Goal: Transaction & Acquisition: Purchase product/service

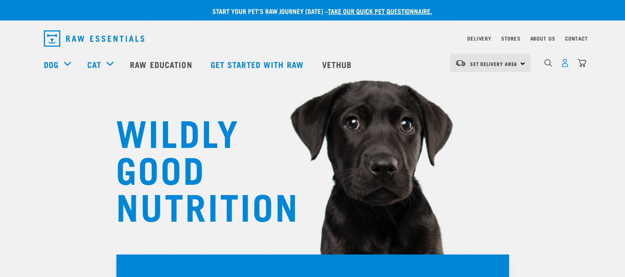
click at [567, 66] on img "dropdown navigation" at bounding box center [564, 63] width 9 height 9
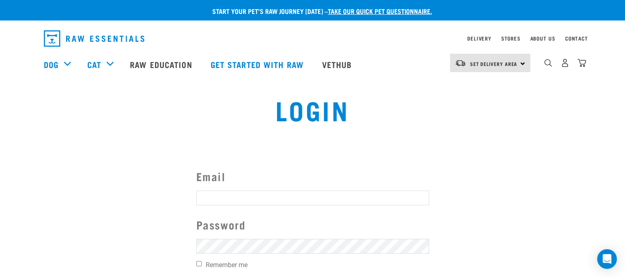
type input "loisterry@gmail.com"
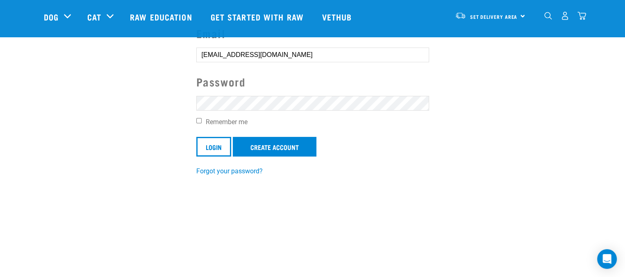
scroll to position [96, 0]
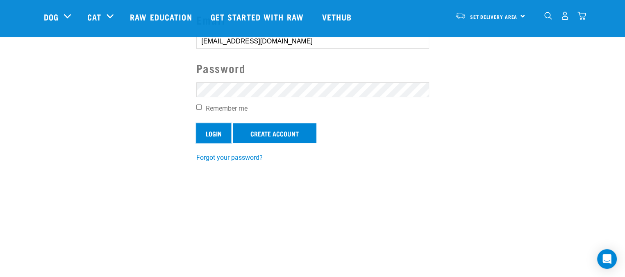
click at [207, 127] on input "Login" at bounding box center [213, 133] width 35 height 20
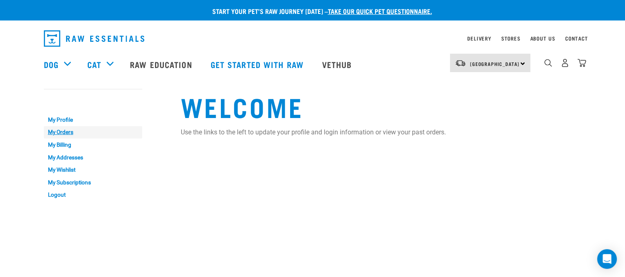
click at [52, 128] on link "My Orders" at bounding box center [93, 132] width 98 height 13
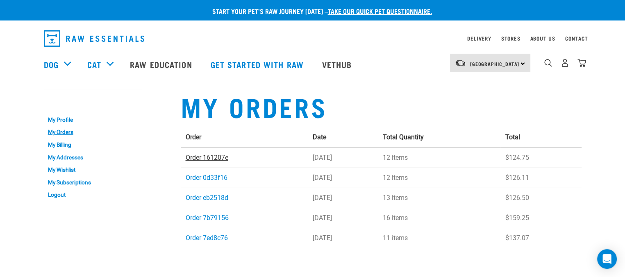
click at [219, 157] on link "Order 161207e" at bounding box center [207, 158] width 43 height 8
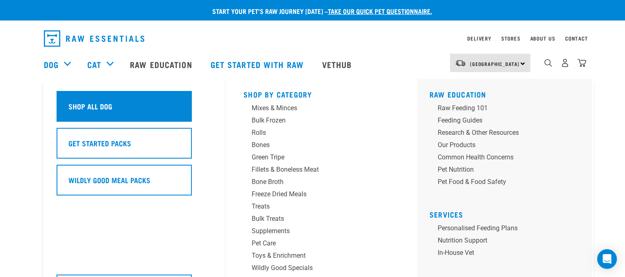
click at [77, 101] on h5 "Shop All Dog" at bounding box center [90, 106] width 44 height 11
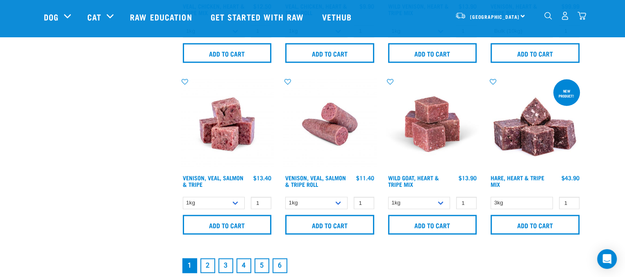
scroll to position [1190, 0]
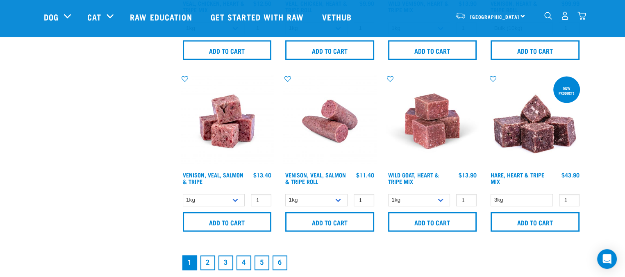
drag, startPoint x: 624, startPoint y: 160, endPoint x: 627, endPoint y: 179, distance: 19.6
click at [208, 259] on link "2" at bounding box center [207, 262] width 15 height 15
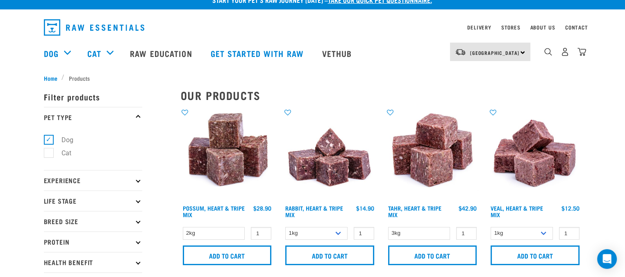
scroll to position [20, 0]
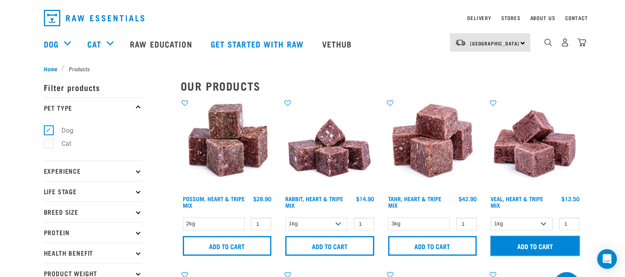
click at [550, 245] on input "Add to cart" at bounding box center [534, 246] width 89 height 20
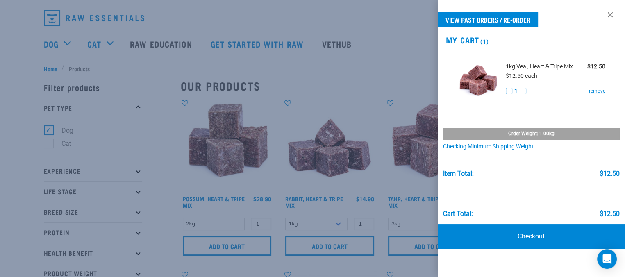
click at [379, 95] on div at bounding box center [312, 138] width 625 height 277
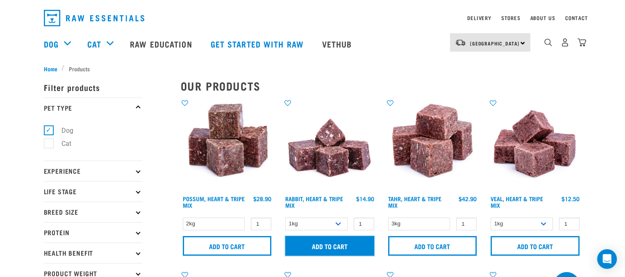
click at [311, 242] on input "Add to cart" at bounding box center [329, 246] width 89 height 20
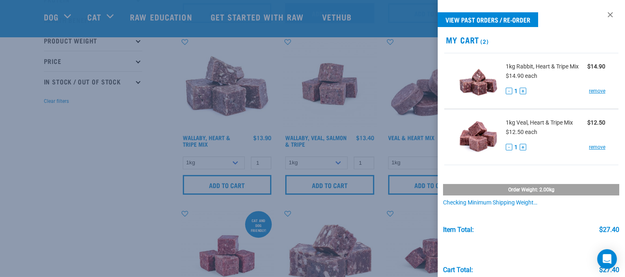
scroll to position [195, 0]
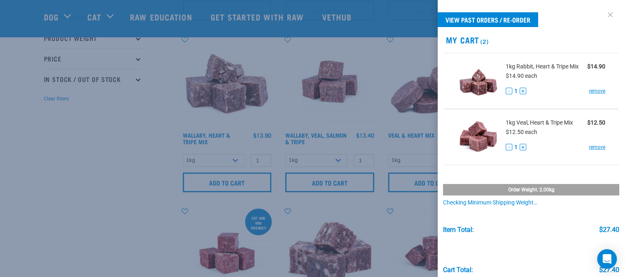
click at [603, 14] on link at bounding box center [609, 14] width 13 height 13
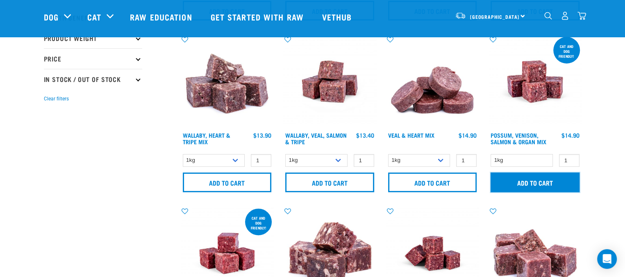
click at [518, 181] on input "Add to cart" at bounding box center [534, 182] width 89 height 20
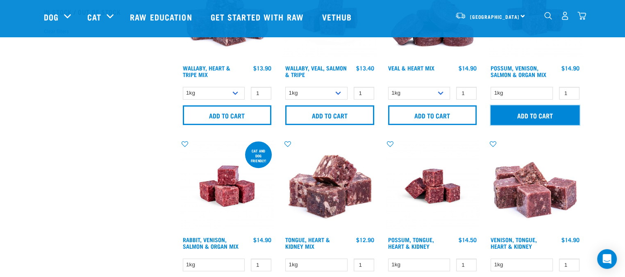
scroll to position [327, 0]
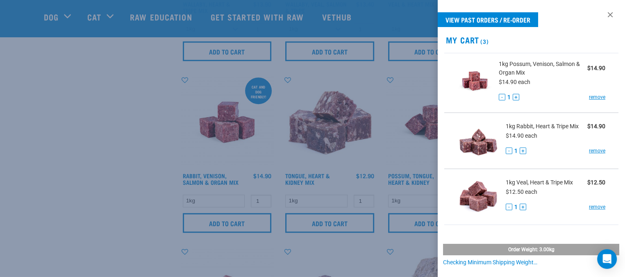
click at [385, 145] on div at bounding box center [312, 138] width 625 height 277
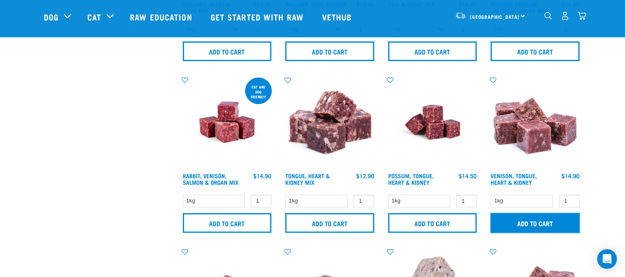
click at [516, 218] on input "Add to cart" at bounding box center [534, 223] width 89 height 20
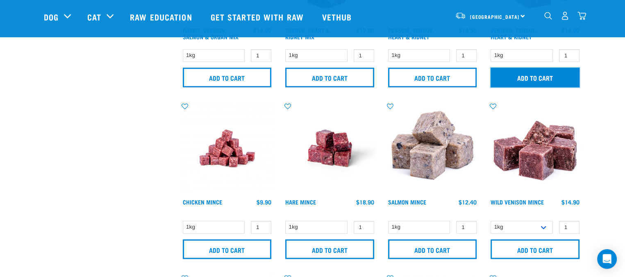
scroll to position [487, 0]
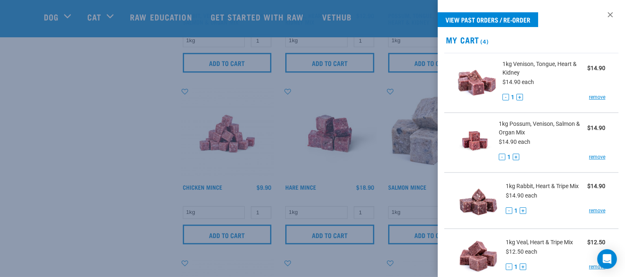
click at [382, 111] on div at bounding box center [312, 138] width 625 height 277
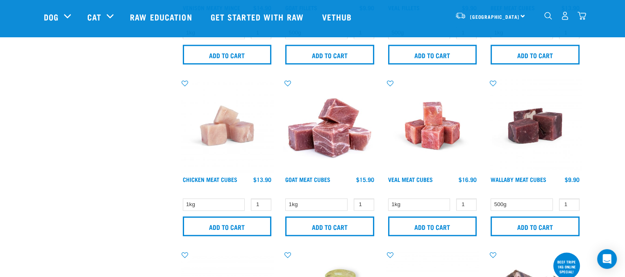
scroll to position [1012, 0]
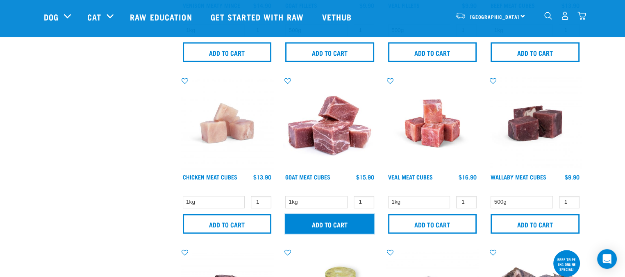
click at [315, 227] on input "Add to cart" at bounding box center [329, 224] width 89 height 20
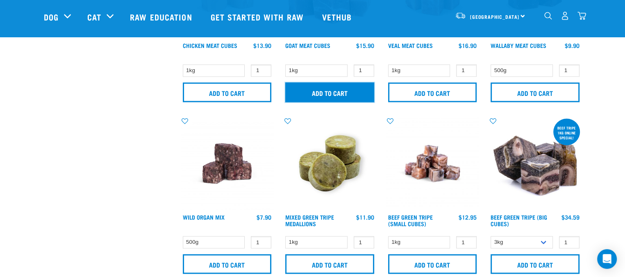
scroll to position [1196, 0]
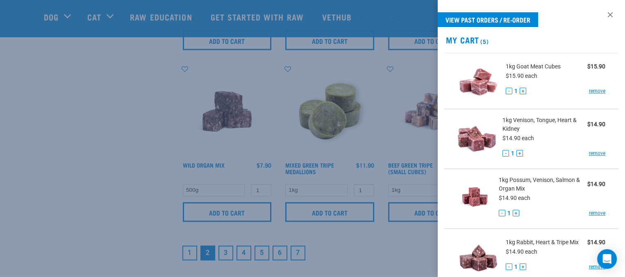
click at [343, 213] on div at bounding box center [312, 138] width 625 height 277
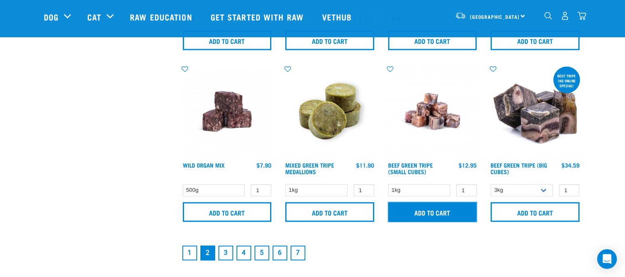
click at [422, 202] on input "Add to cart" at bounding box center [432, 212] width 89 height 20
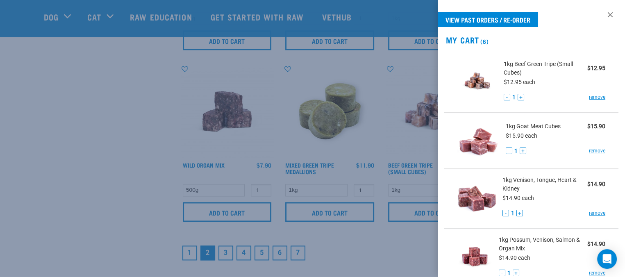
click at [223, 251] on div at bounding box center [312, 138] width 625 height 277
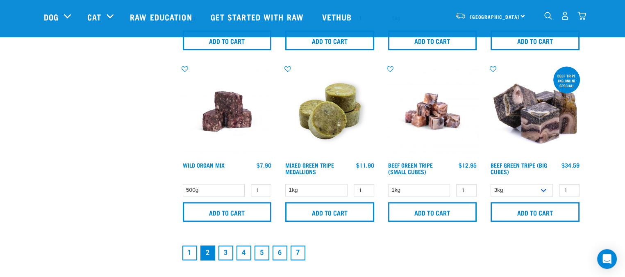
click at [228, 250] on link "3" at bounding box center [225, 252] width 15 height 15
click at [225, 250] on link "3" at bounding box center [225, 252] width 15 height 15
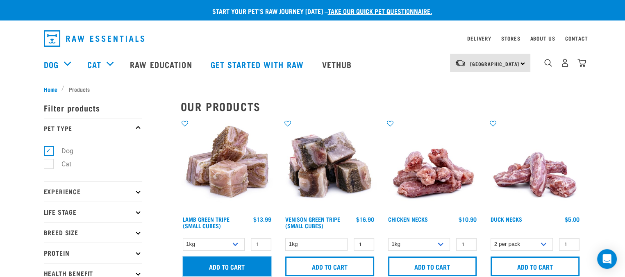
click at [235, 262] on input "Add to cart" at bounding box center [227, 266] width 89 height 20
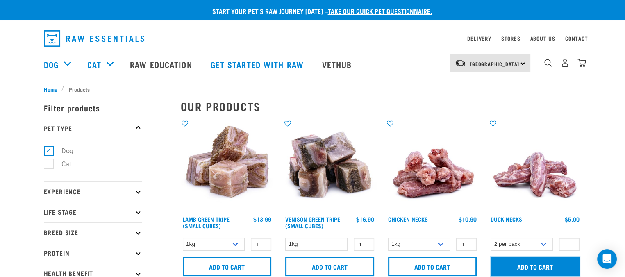
click at [559, 269] on input "Add to cart" at bounding box center [534, 266] width 89 height 20
click at [582, 62] on img "dropdown navigation" at bounding box center [581, 63] width 9 height 9
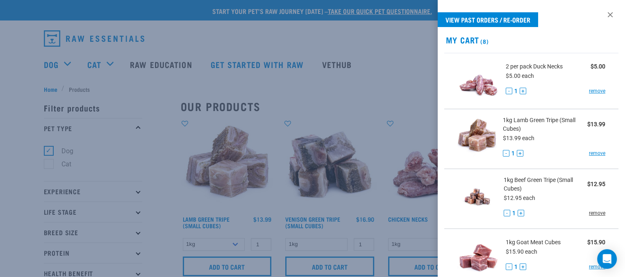
click at [592, 211] on link "remove" at bounding box center [597, 212] width 16 height 7
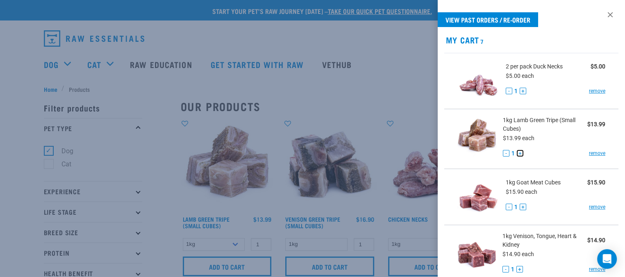
click at [519, 153] on button "+" at bounding box center [520, 153] width 7 height 7
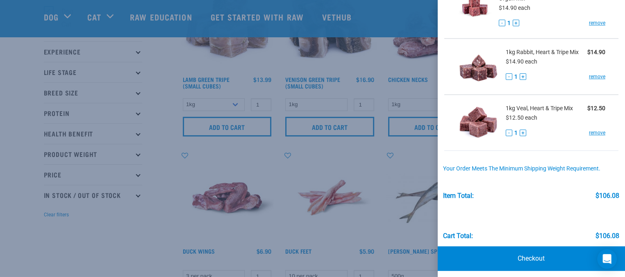
scroll to position [309, 0]
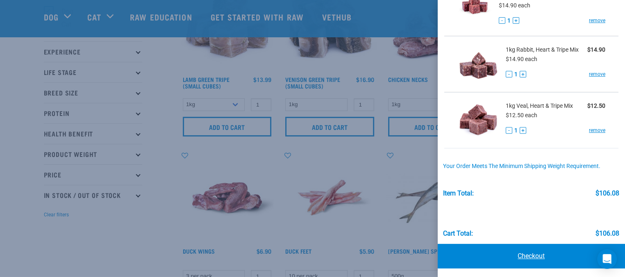
click at [538, 250] on link "Checkout" at bounding box center [532, 256] width 188 height 25
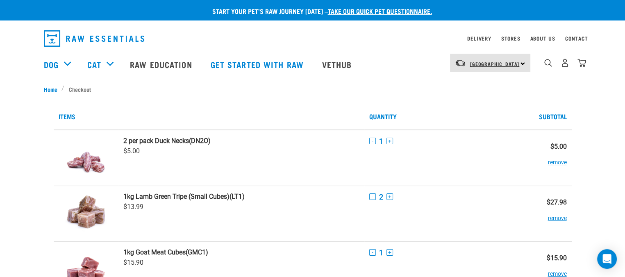
click at [498, 64] on span "[GEOGRAPHIC_DATA]" at bounding box center [495, 63] width 50 height 3
click at [483, 107] on link "[GEOGRAPHIC_DATA]" at bounding box center [489, 104] width 79 height 18
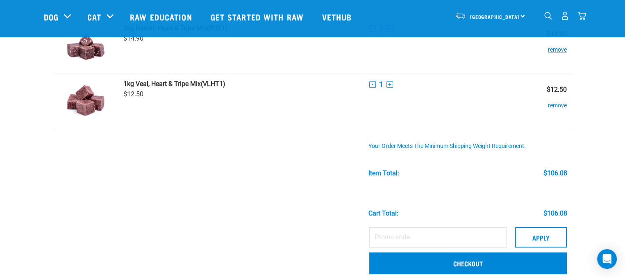
scroll to position [341, 0]
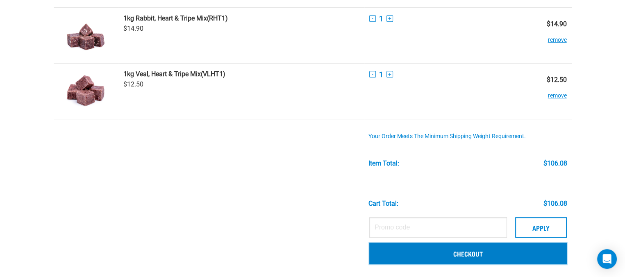
click at [464, 256] on link "Checkout" at bounding box center [467, 253] width 197 height 21
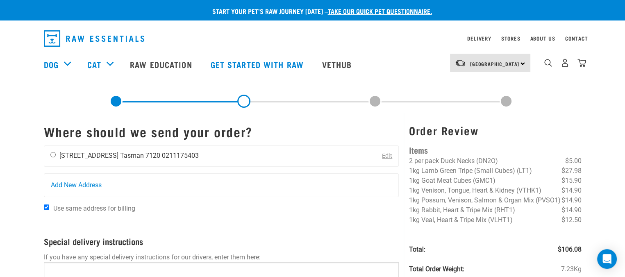
click at [51, 153] on input "radio" at bounding box center [52, 154] width 5 height 5
radio input "true"
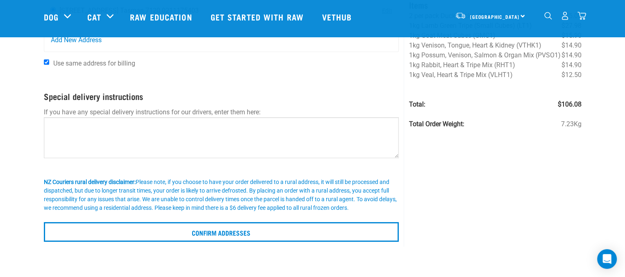
scroll to position [87, 0]
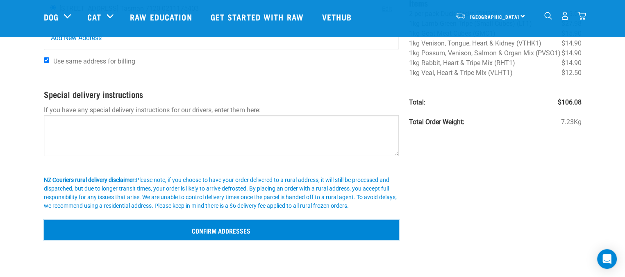
click at [202, 226] on input "Confirm addresses" at bounding box center [221, 230] width 355 height 20
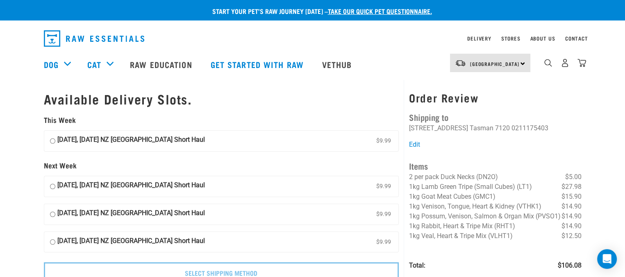
click at [52, 141] on input "10 October, Friday NZ Couriers South Island Short Haul $9.99" at bounding box center [52, 141] width 5 height 12
radio input "true"
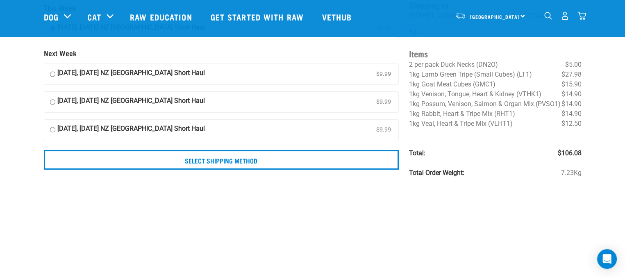
scroll to position [72, 0]
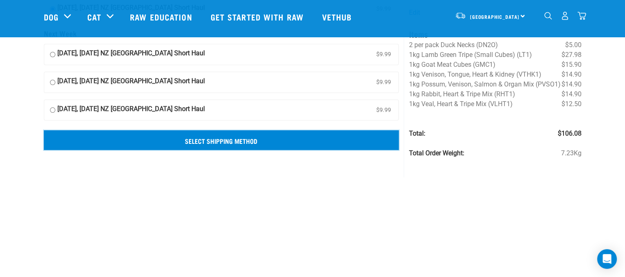
click at [251, 144] on input "Select Shipping Method" at bounding box center [221, 140] width 355 height 20
click at [251, 140] on input "Select Shipping Method" at bounding box center [221, 140] width 355 height 20
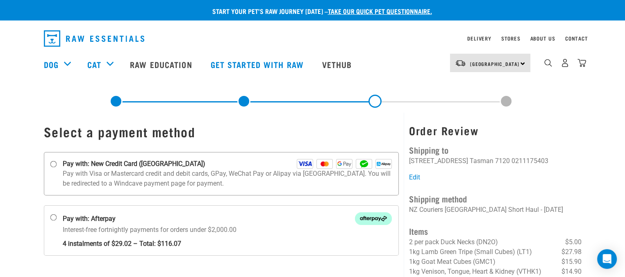
click at [54, 164] on input "Pay with: New Credit Card ([GEOGRAPHIC_DATA])" at bounding box center [53, 164] width 7 height 7
radio input "true"
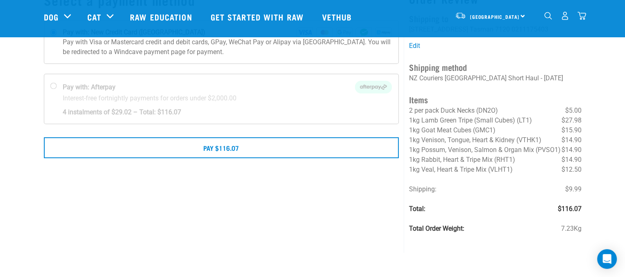
scroll to position [73, 0]
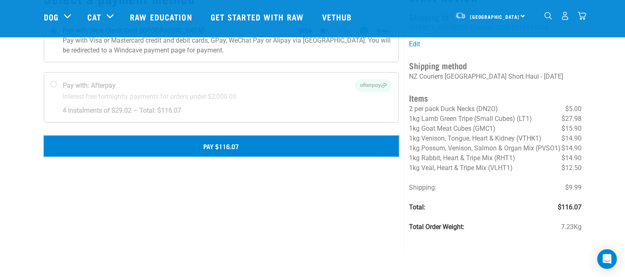
click at [238, 147] on button "Pay $116.07" at bounding box center [221, 146] width 355 height 20
